Goal: Task Accomplishment & Management: Manage account settings

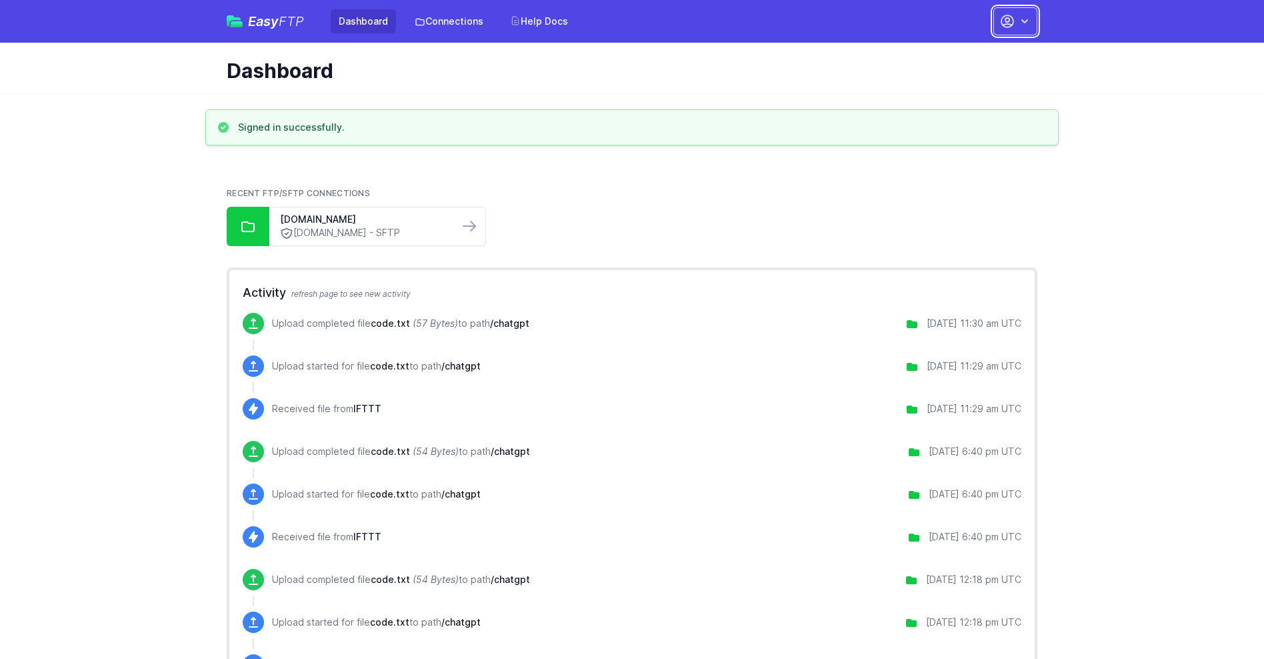
click at [1015, 21] on button "button" at bounding box center [1015, 21] width 44 height 28
click at [973, 55] on link "Account Settings" at bounding box center [973, 55] width 128 height 24
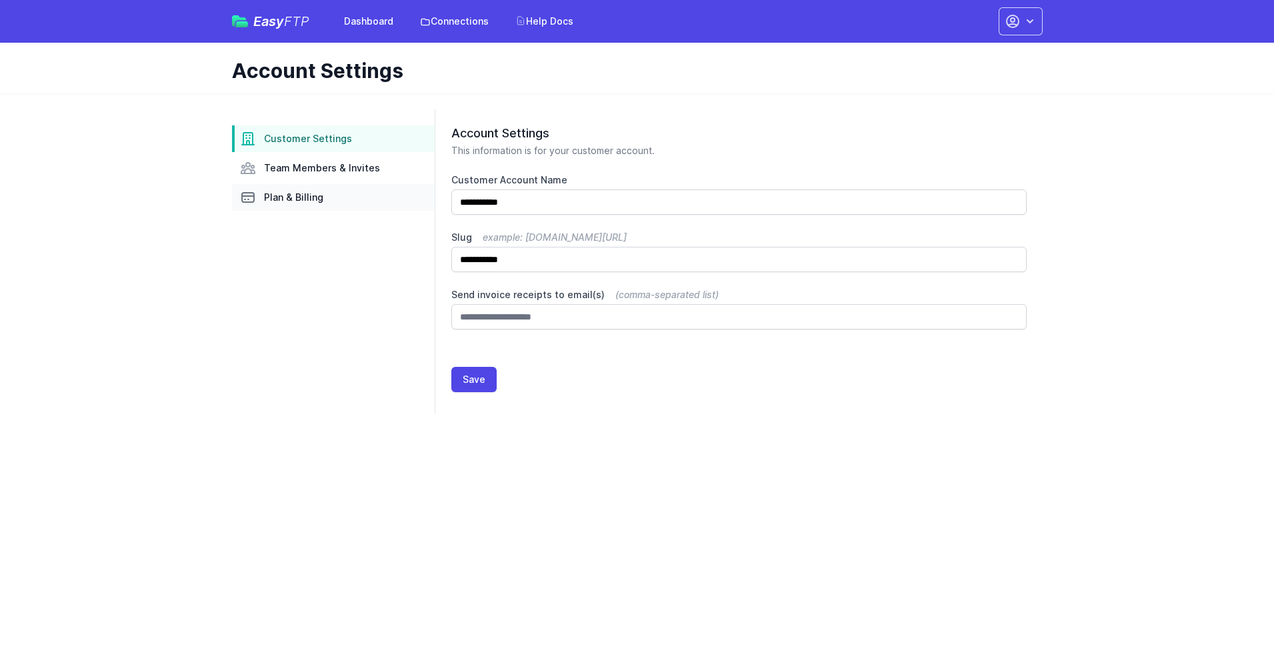
click at [333, 197] on link "Plan & Billing" at bounding box center [333, 197] width 203 height 27
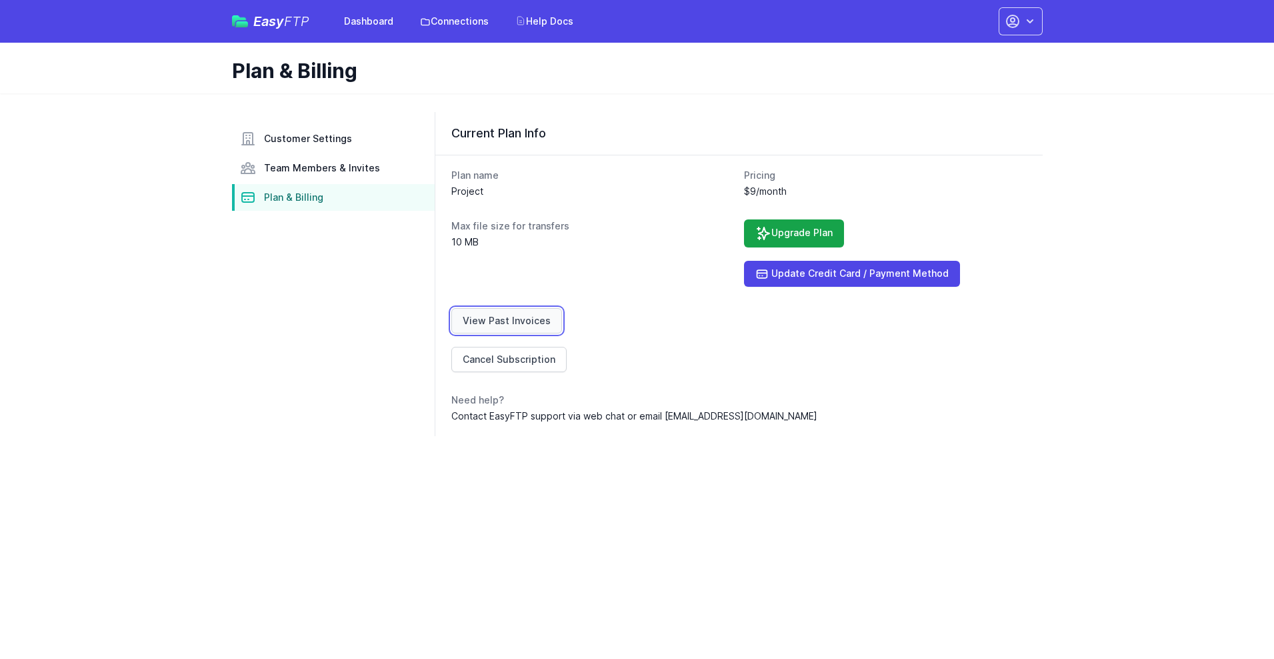
click at [504, 321] on link "View Past Invoices" at bounding box center [506, 320] width 111 height 25
